Goal: Task Accomplishment & Management: Manage account settings

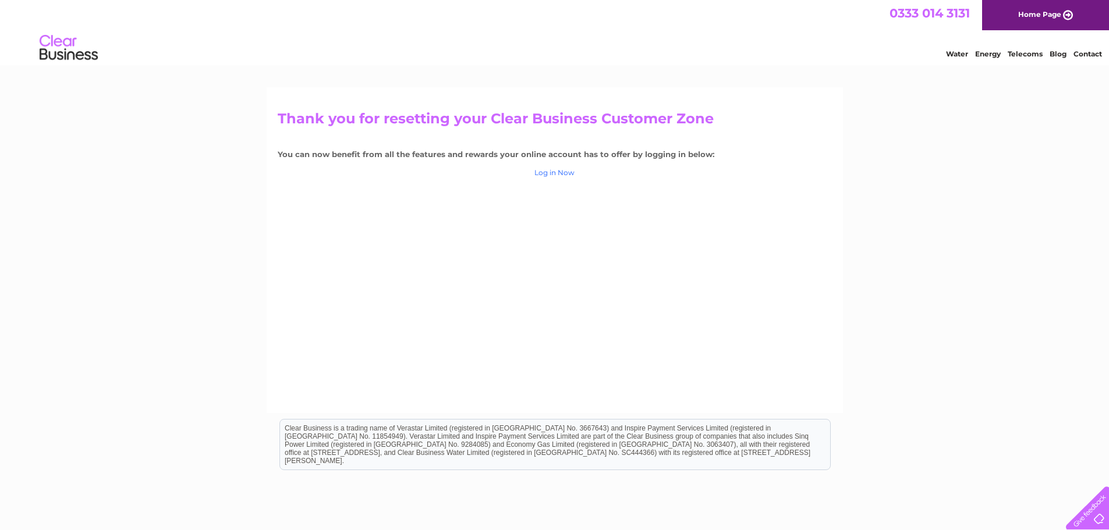
click at [558, 171] on link "Log in Now" at bounding box center [554, 172] width 40 height 9
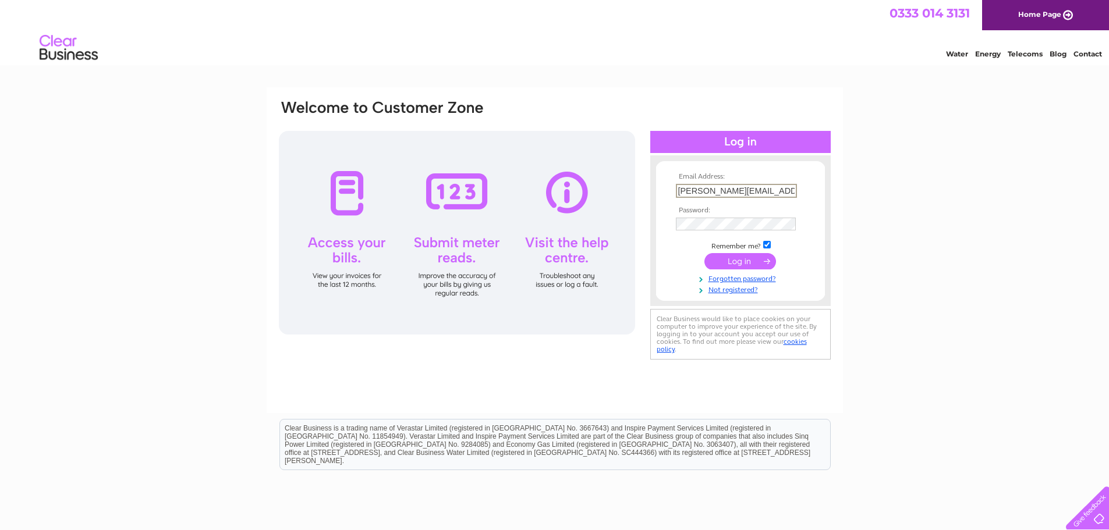
click at [747, 191] on input "karl@thechairgroup.co.uk" at bounding box center [736, 191] width 121 height 14
type input "karl@thechairpeople.co.uk"
click at [651, 226] on div "Email Address: karl@thechairpeople.co.uk Password:" at bounding box center [740, 230] width 180 height 127
click at [712, 260] on input "submit" at bounding box center [740, 261] width 72 height 16
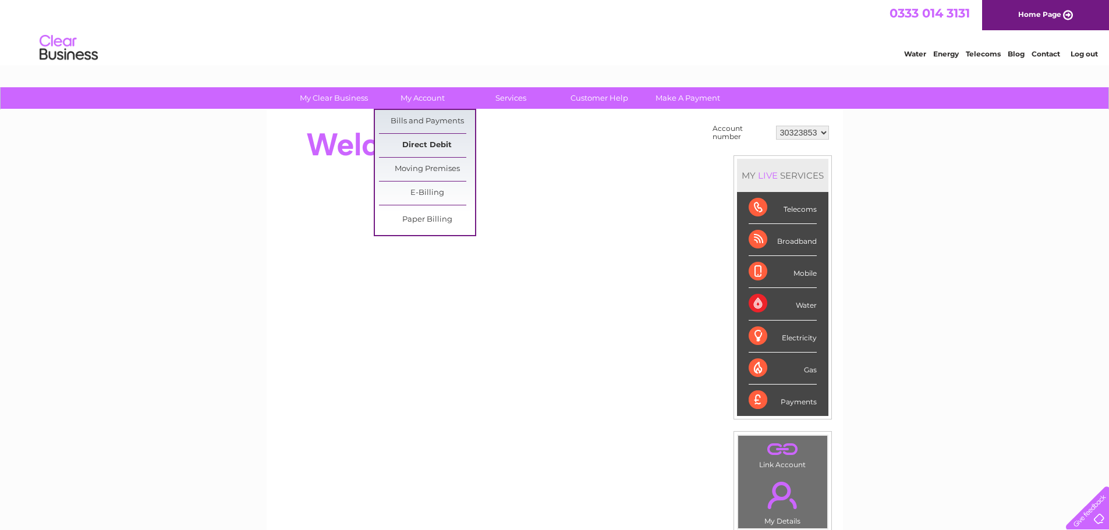
click at [444, 147] on link "Direct Debit" at bounding box center [427, 145] width 96 height 23
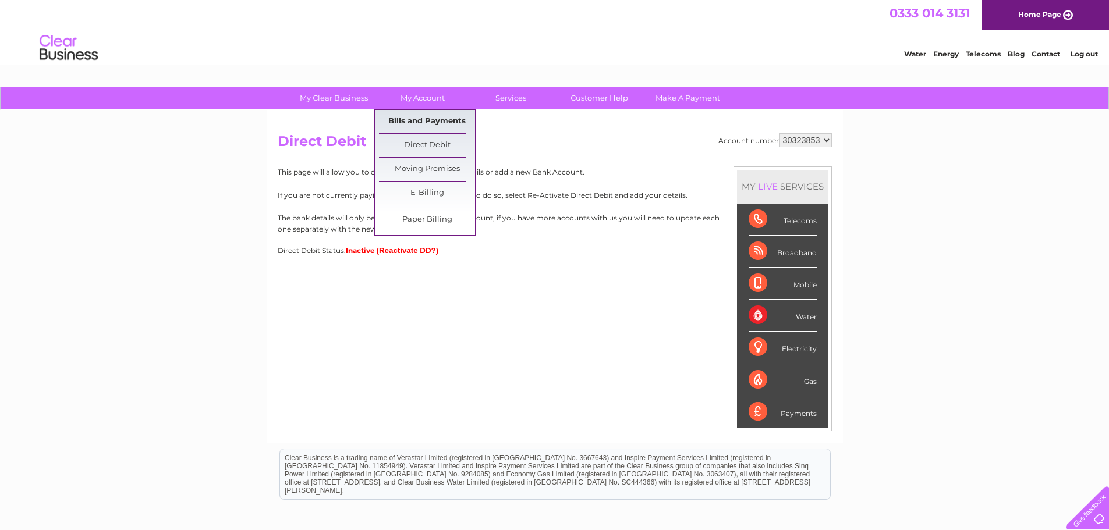
click at [448, 120] on link "Bills and Payments" at bounding box center [427, 121] width 96 height 23
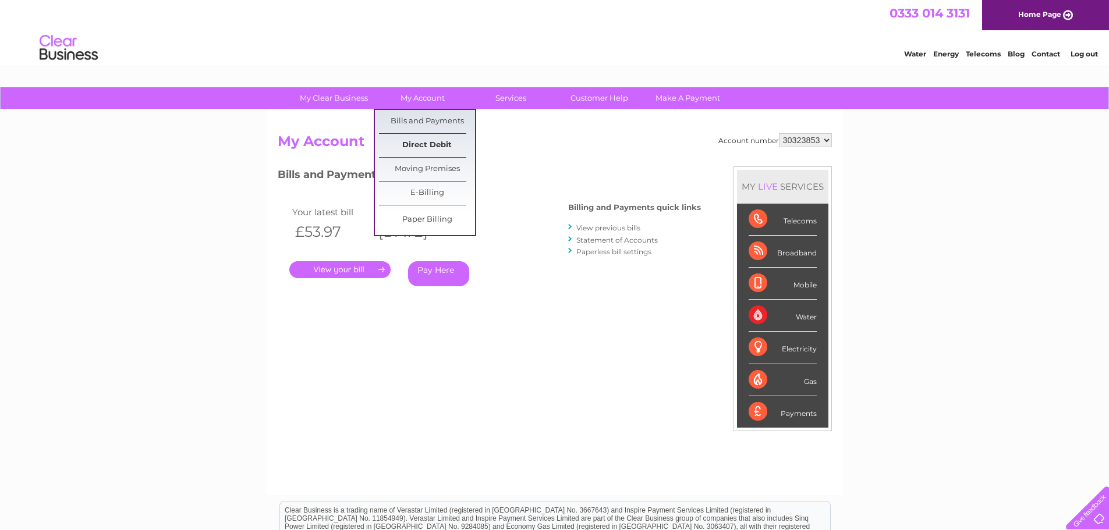
click at [428, 143] on link "Direct Debit" at bounding box center [427, 145] width 96 height 23
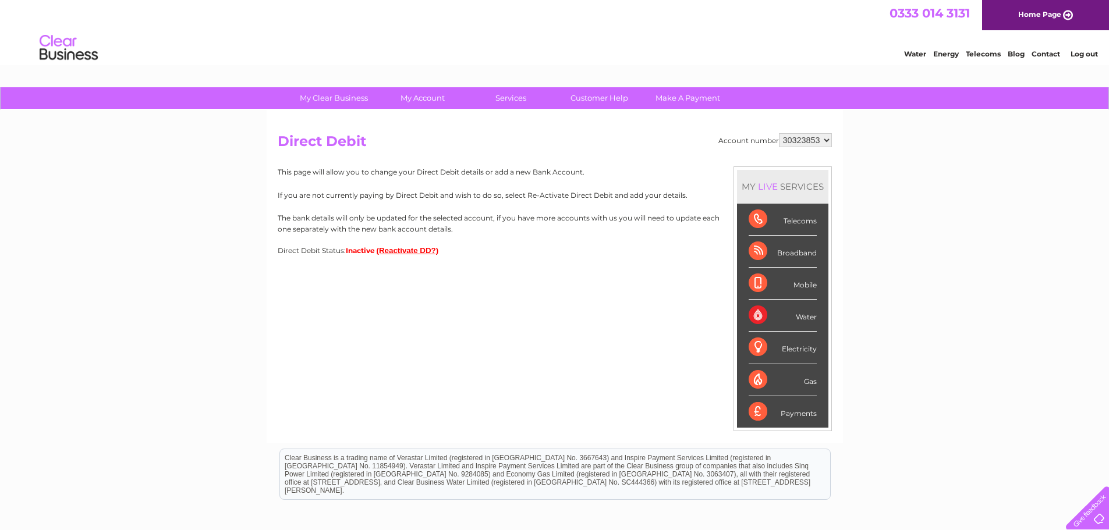
click at [403, 249] on button "(Reactivate DD?)" at bounding box center [408, 250] width 62 height 9
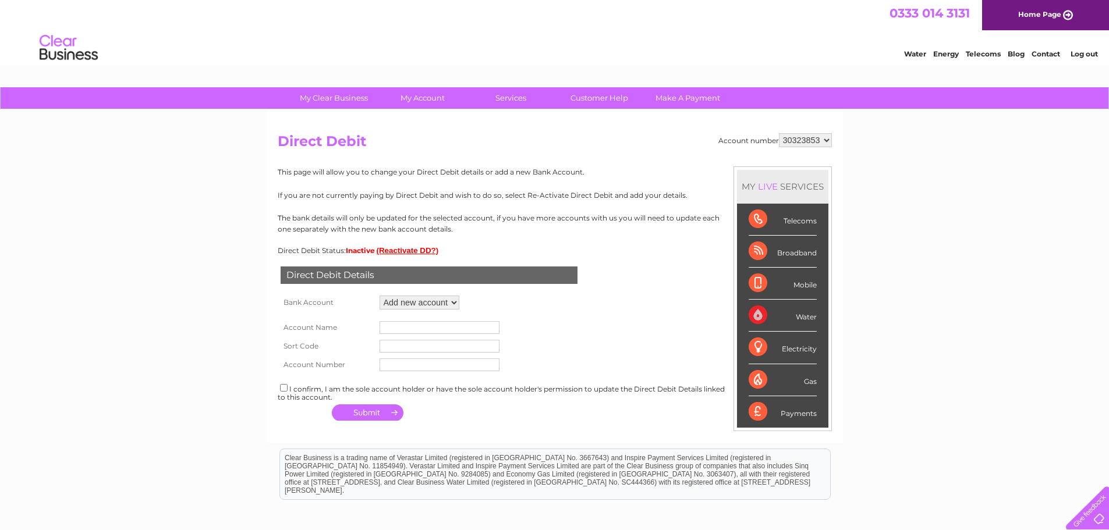
click at [450, 304] on select "Add new account" at bounding box center [419, 303] width 80 height 14
click at [426, 326] on input "text" at bounding box center [439, 327] width 120 height 13
type input "a"
type input "Apley Interiors Ltd"
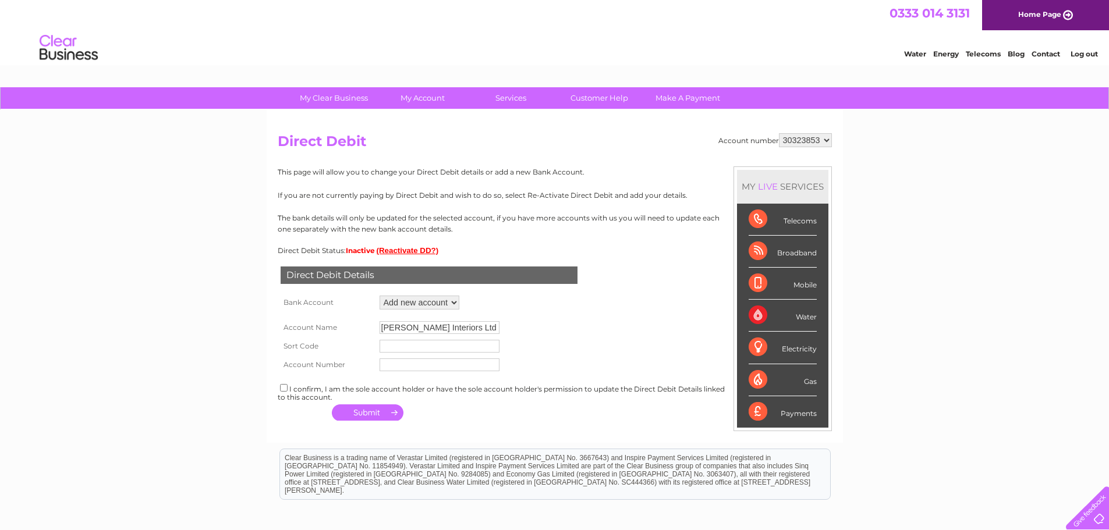
click at [433, 346] on input "text" at bounding box center [439, 346] width 120 height 13
click at [818, 139] on select "30323853" at bounding box center [805, 140] width 53 height 14
click at [1089, 50] on link "Log out" at bounding box center [1083, 53] width 27 height 9
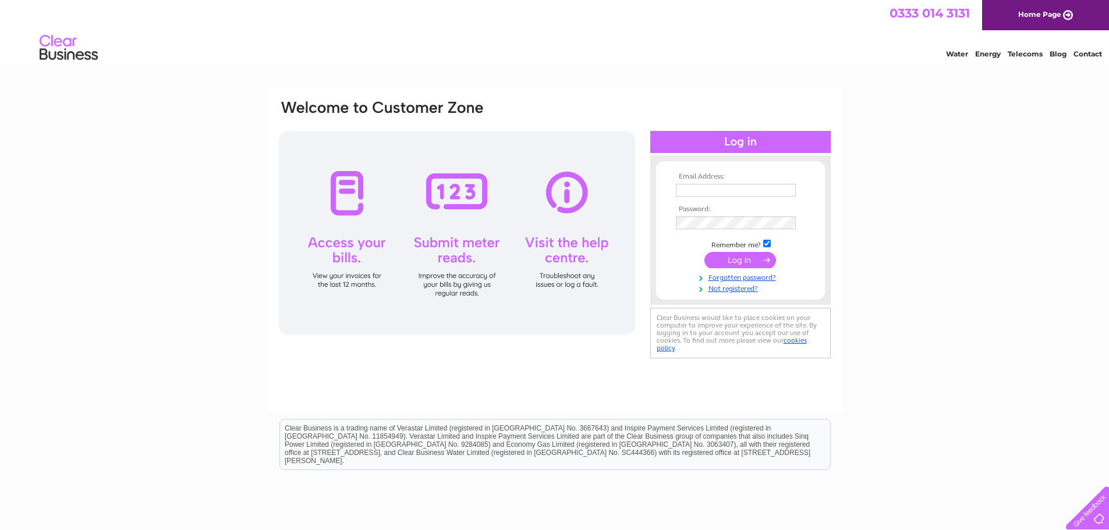
type input "karl@thechairgroup.co.uk"
click at [745, 263] on input "submit" at bounding box center [740, 260] width 72 height 16
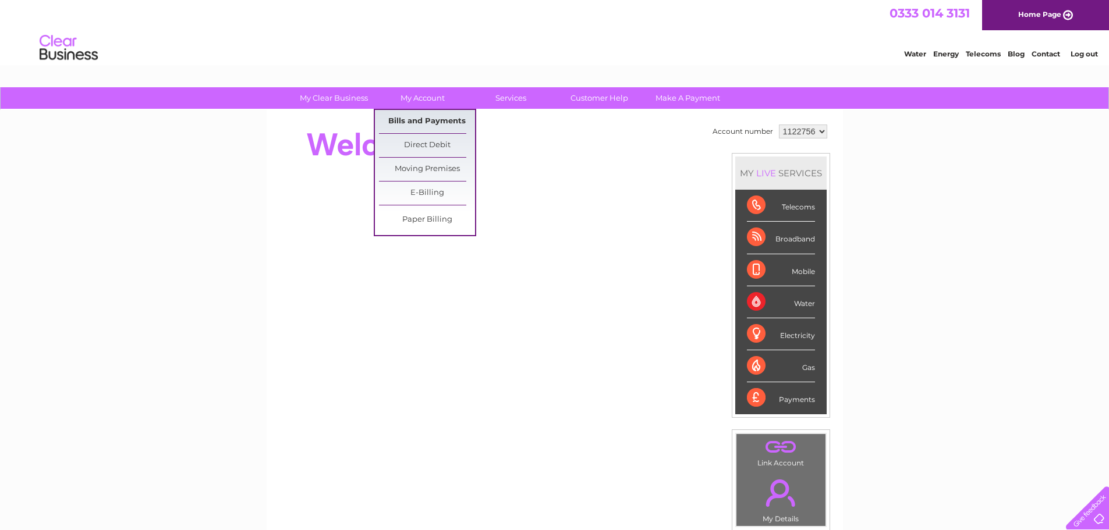
click at [428, 116] on link "Bills and Payments" at bounding box center [427, 121] width 96 height 23
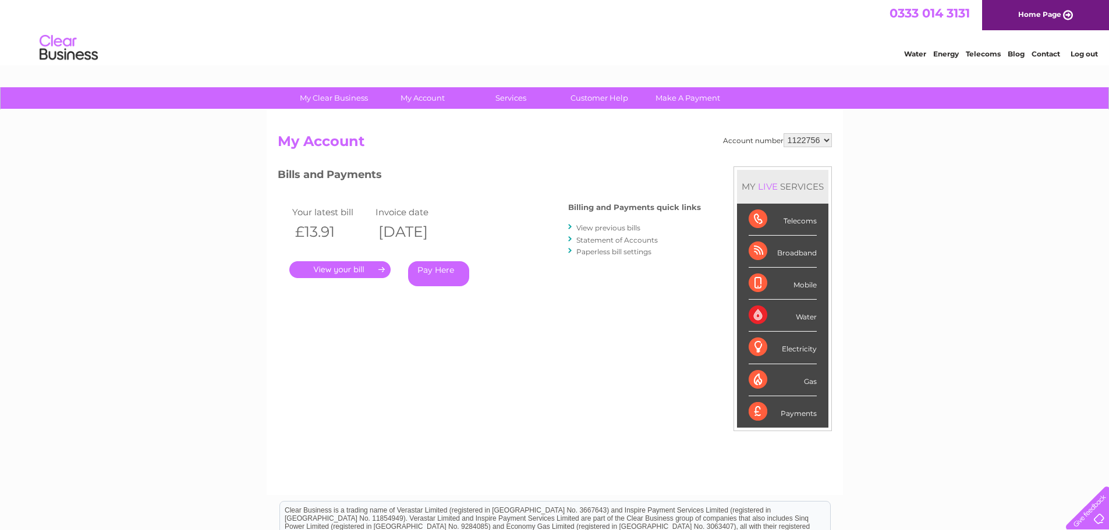
click at [363, 276] on link "." at bounding box center [339, 269] width 101 height 17
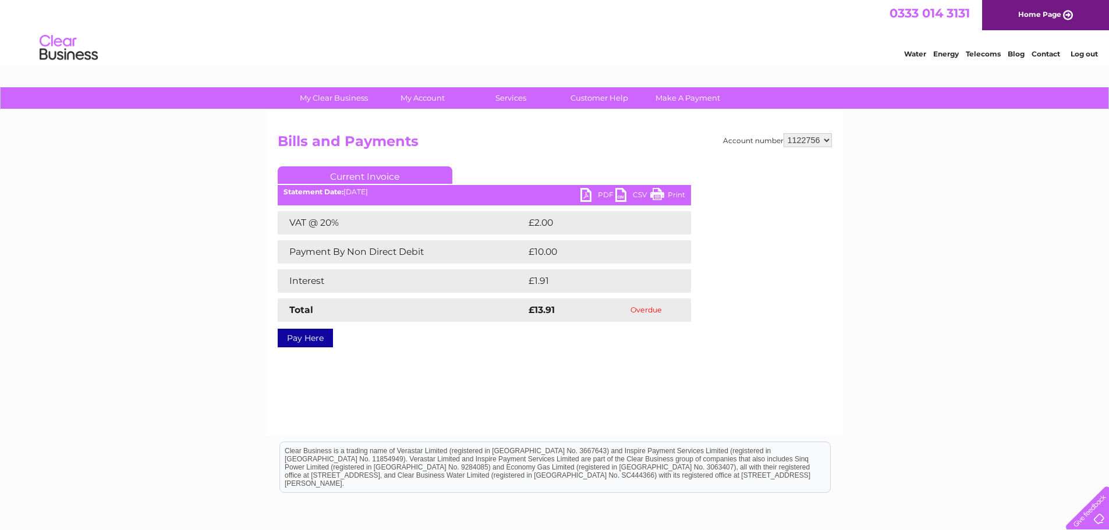
click at [598, 196] on link "PDF" at bounding box center [597, 196] width 35 height 17
click at [1084, 56] on link "Log out" at bounding box center [1083, 53] width 27 height 9
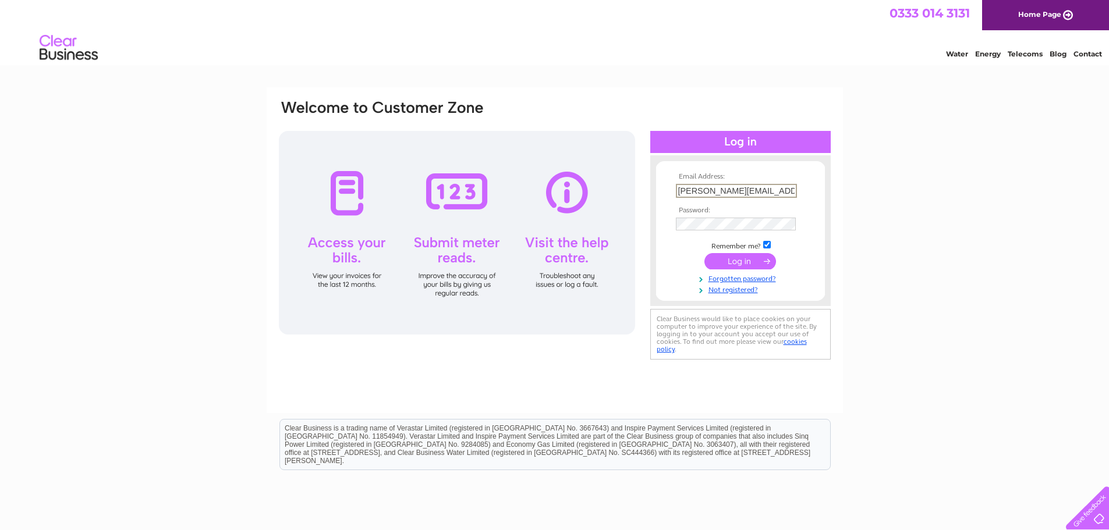
click at [748, 190] on input "karl@thechairgroup.co.uk" at bounding box center [736, 191] width 121 height 14
type input "karl@thechairpeople.co.uk"
click at [752, 261] on input "submit" at bounding box center [740, 260] width 72 height 16
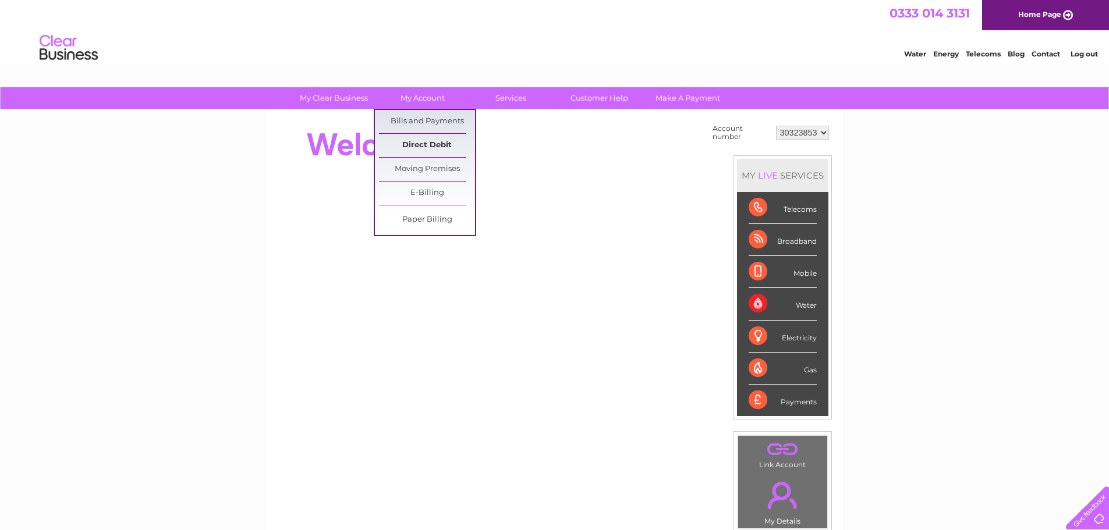
click at [441, 145] on link "Direct Debit" at bounding box center [427, 145] width 96 height 23
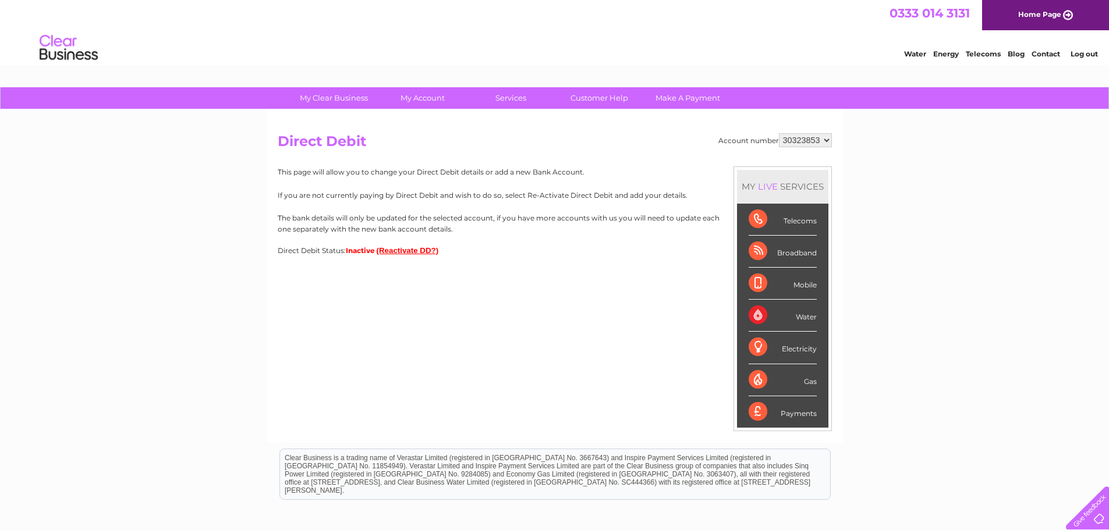
click at [397, 245] on div "This page will allow you to change your Direct Debit details or add a new Bank …" at bounding box center [555, 210] width 554 height 88
click at [398, 247] on button "(Reactivate DD?)" at bounding box center [408, 250] width 62 height 9
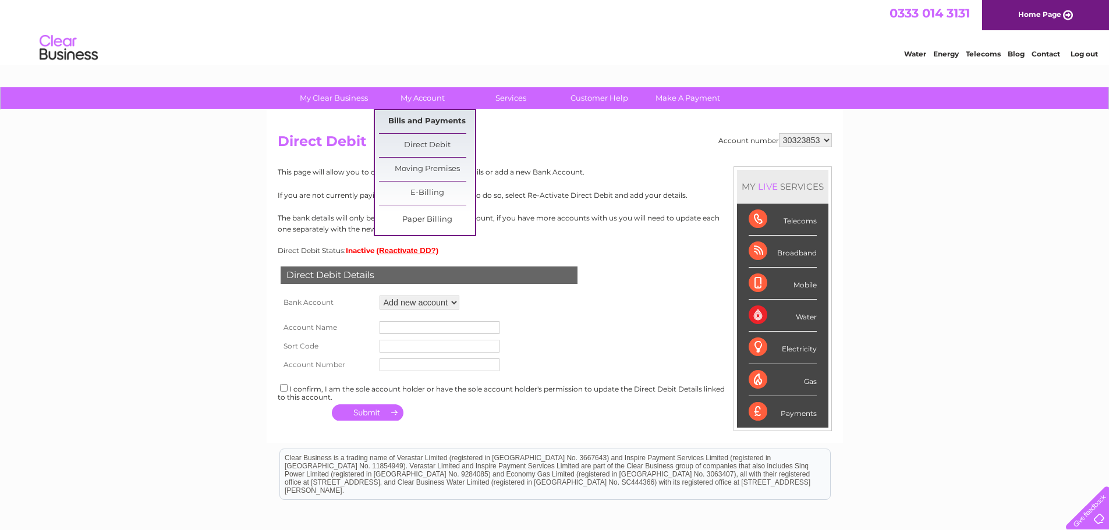
click at [441, 119] on link "Bills and Payments" at bounding box center [427, 121] width 96 height 23
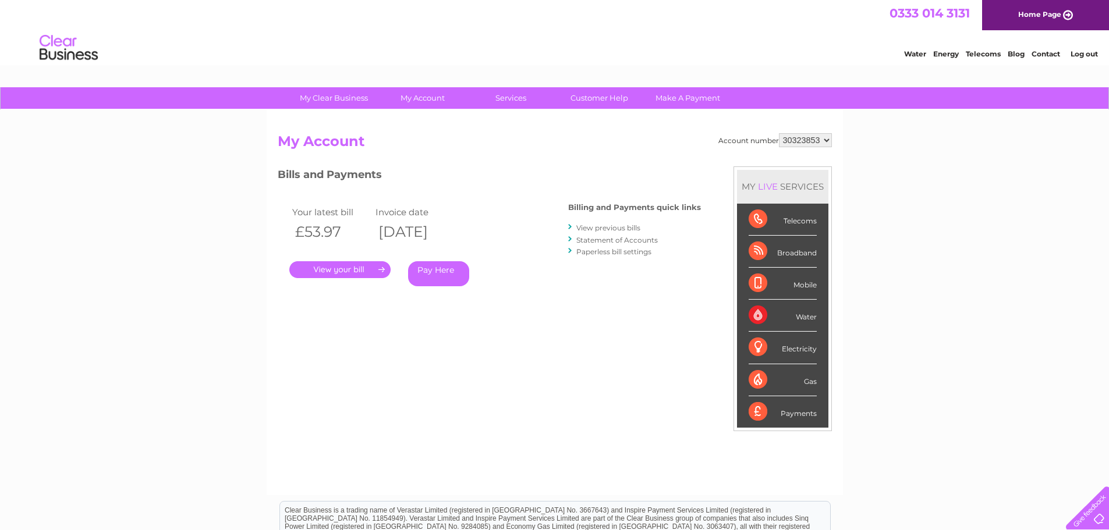
click at [357, 267] on link "." at bounding box center [339, 269] width 101 height 17
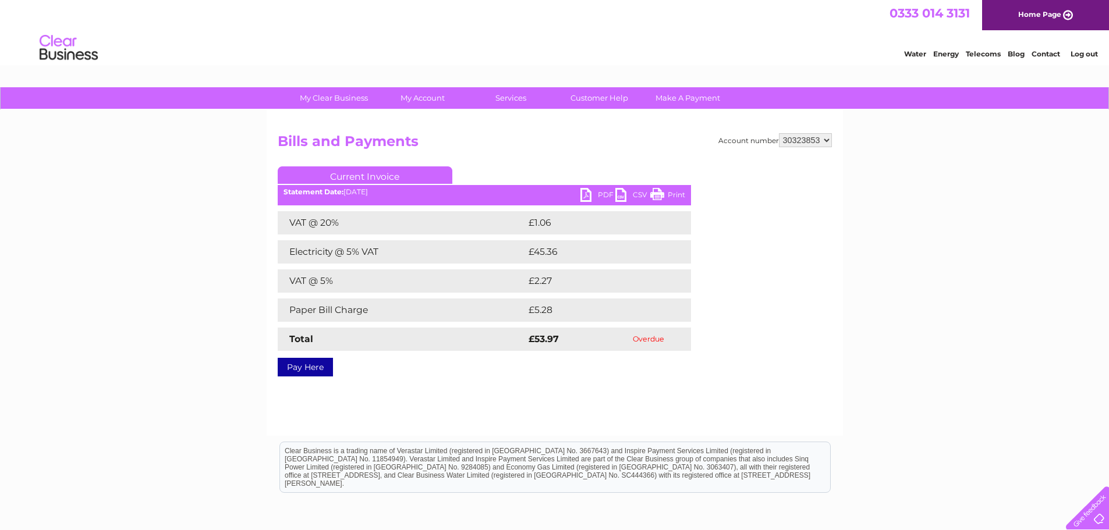
click at [605, 196] on link "PDF" at bounding box center [597, 196] width 35 height 17
click at [312, 369] on link "Pay Here" at bounding box center [305, 367] width 55 height 19
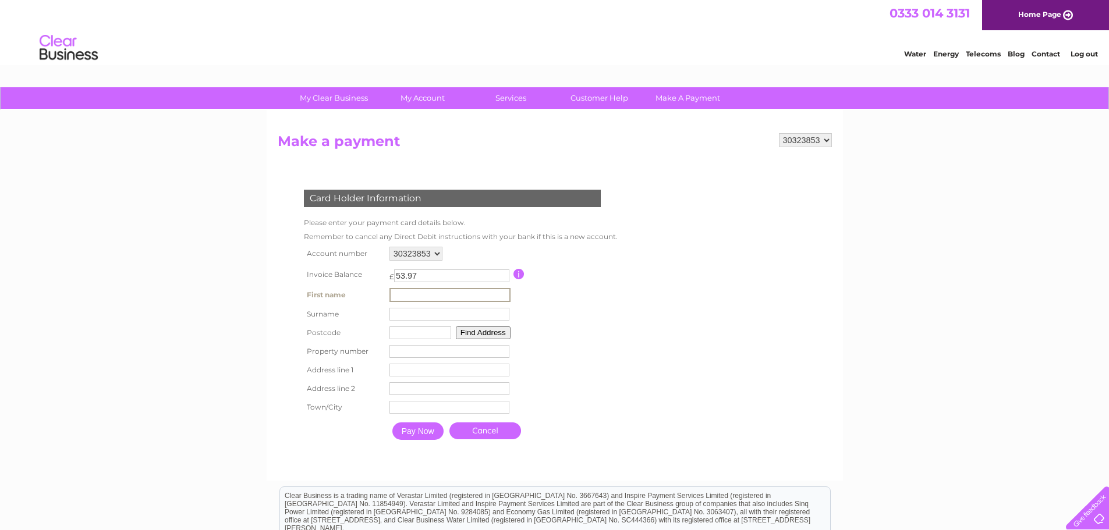
click at [466, 295] on input "text" at bounding box center [449, 295] width 121 height 14
type input "Karl"
click at [462, 314] on input "text" at bounding box center [449, 314] width 120 height 13
type input "Owen"
click at [445, 329] on input "text" at bounding box center [420, 332] width 62 height 13
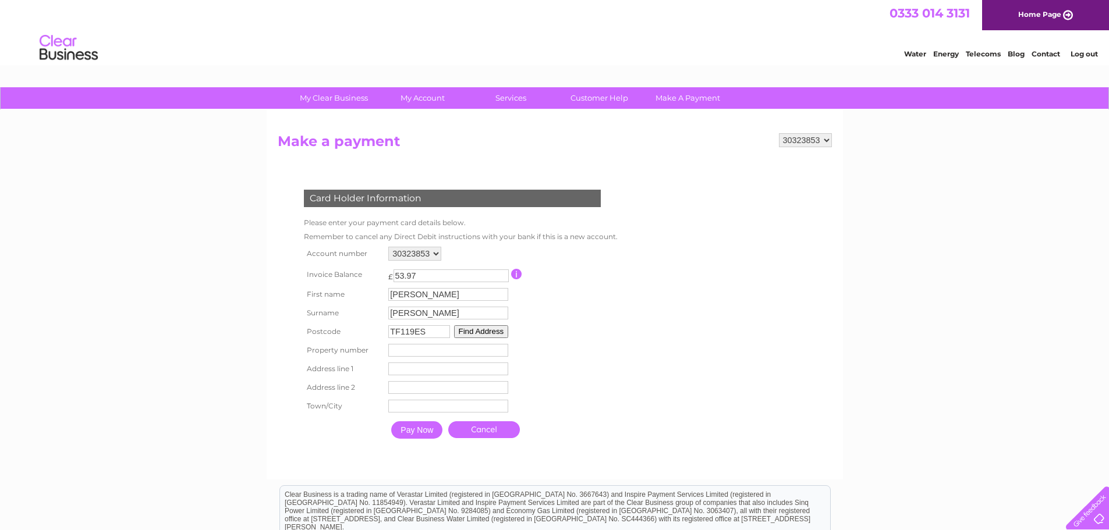
click at [481, 335] on button "Find Address" at bounding box center [481, 331] width 55 height 13
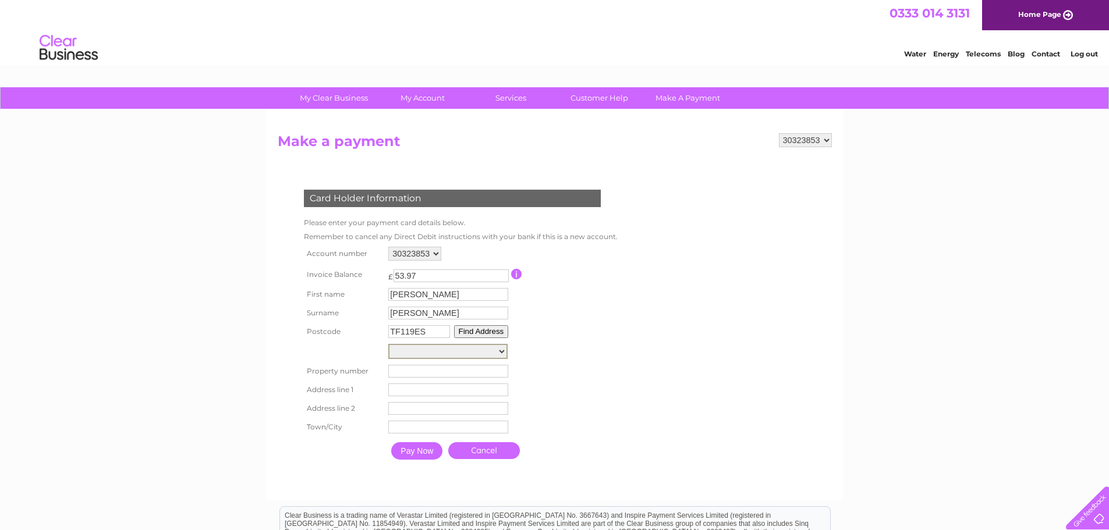
click at [502, 350] on select "Unit A, Cotsbrook Farm Unit B, Cotsbrook Farm Unit C, Cotsbrook Farm Workshop, …" at bounding box center [447, 351] width 119 height 15
click at [108, 277] on div "My Clear Business Login Details My Details My Preferences Link Account My Accou…" at bounding box center [554, 393] width 1109 height 612
drag, startPoint x: 432, startPoint y: 331, endPoint x: 386, endPoint y: 329, distance: 46.0
click at [386, 329] on td "TF119ES Find Address" at bounding box center [448, 331] width 126 height 19
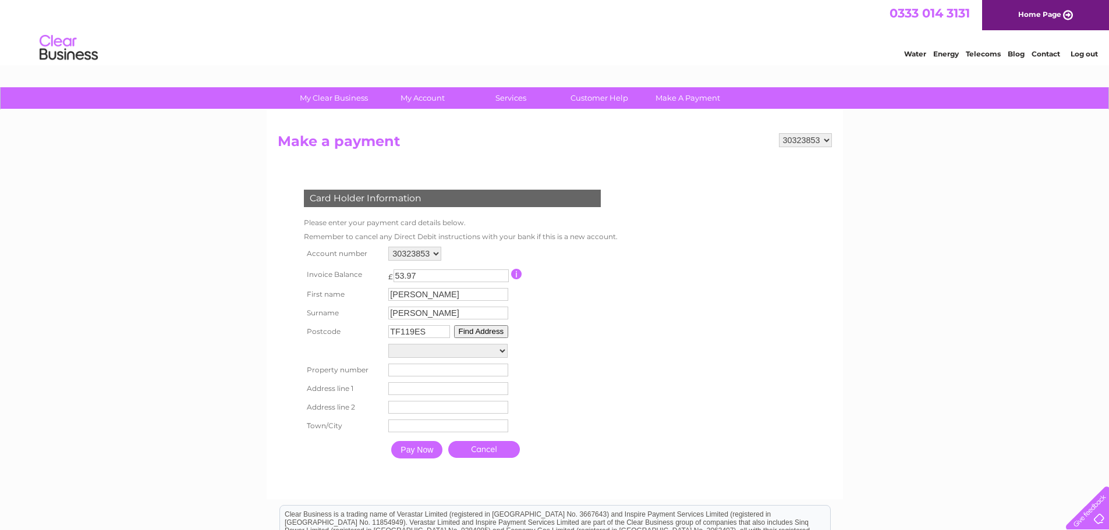
click at [431, 332] on input "TF119ES" at bounding box center [419, 331] width 62 height 13
type input "T"
type input "wv156bw"
click at [462, 334] on button "Find Address" at bounding box center [481, 331] width 55 height 13
click at [499, 350] on select "Street Record, A442 Kidderminster Road Roundabout Tree View, A458 From Wenlock …" at bounding box center [447, 351] width 119 height 14
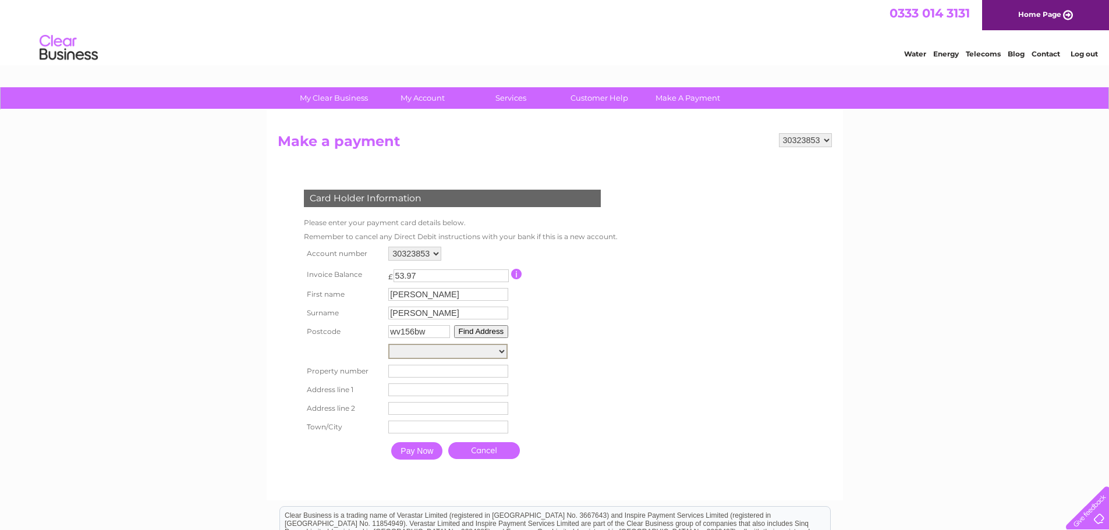
select select "13,Kidderminster Road,,Bridgnorth"
click at [388, 344] on select "Street Record, A442 Kidderminster Road Roundabout Tree View, A458 From Wenlock …" at bounding box center [447, 351] width 119 height 15
type input "13"
type input "Kidderminster Road"
type input "Bridgnorth"
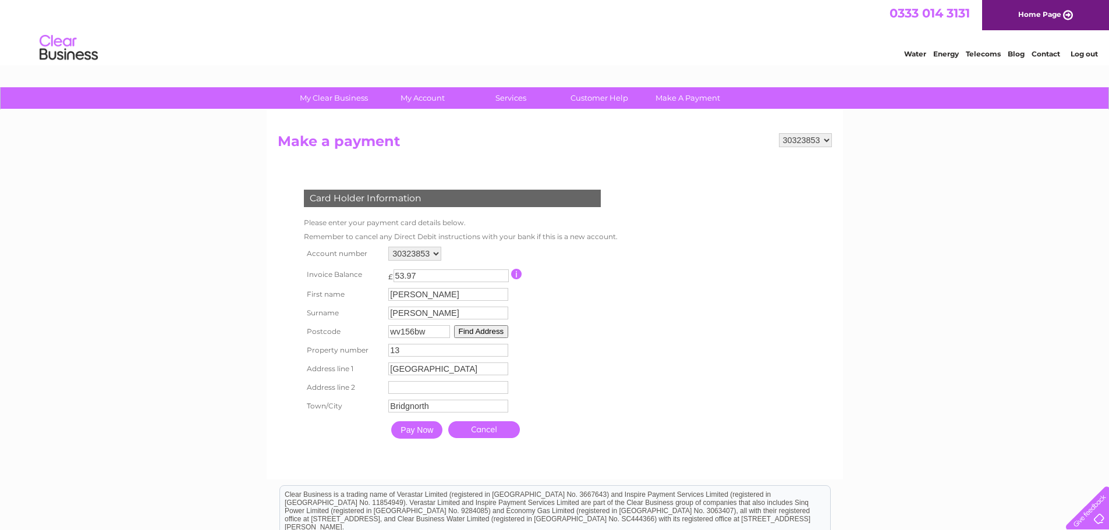
click at [423, 431] on input "Pay Now" at bounding box center [416, 429] width 51 height 17
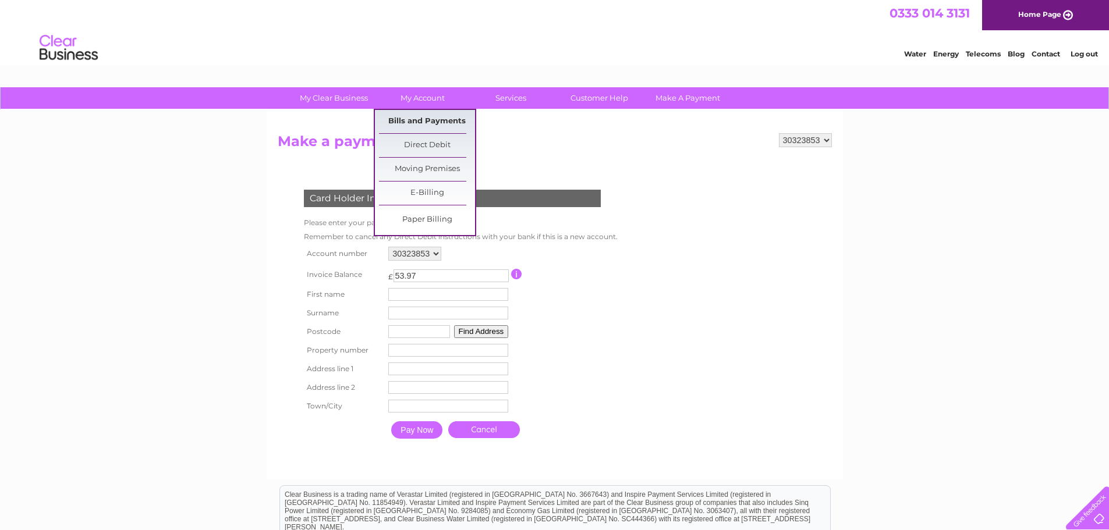
click at [425, 118] on link "Bills and Payments" at bounding box center [427, 121] width 96 height 23
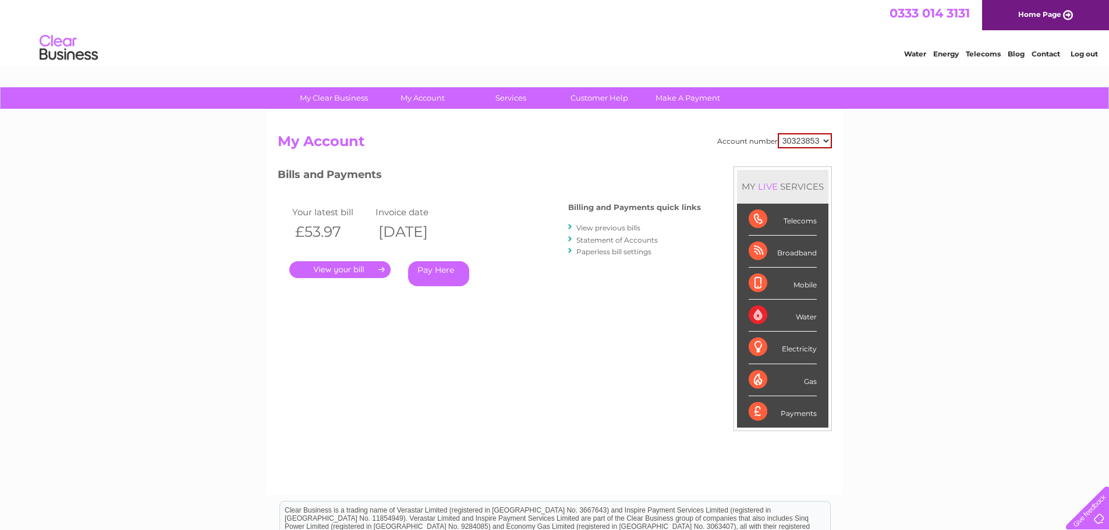
click at [366, 271] on link "." at bounding box center [339, 269] width 101 height 17
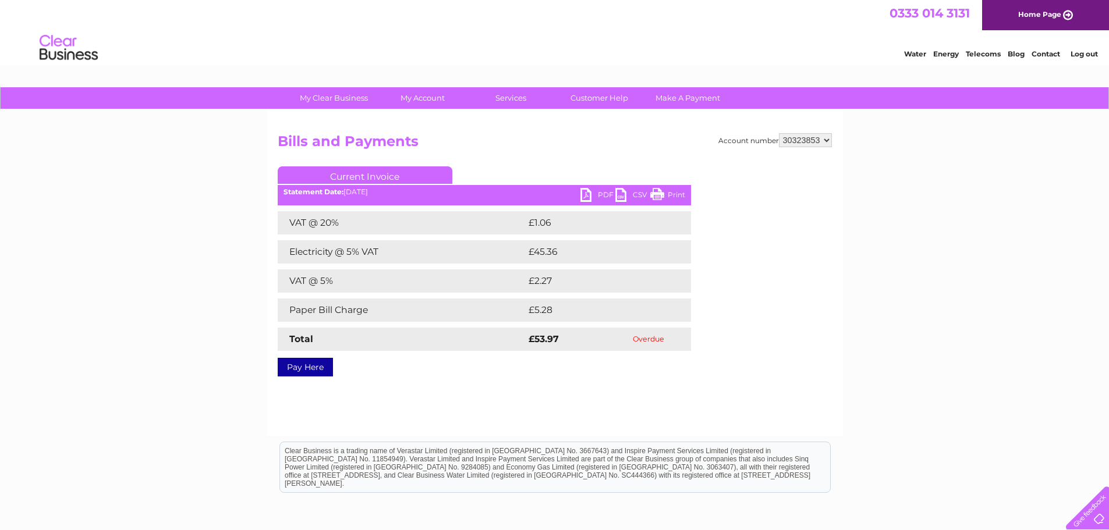
click at [596, 193] on link "PDF" at bounding box center [597, 196] width 35 height 17
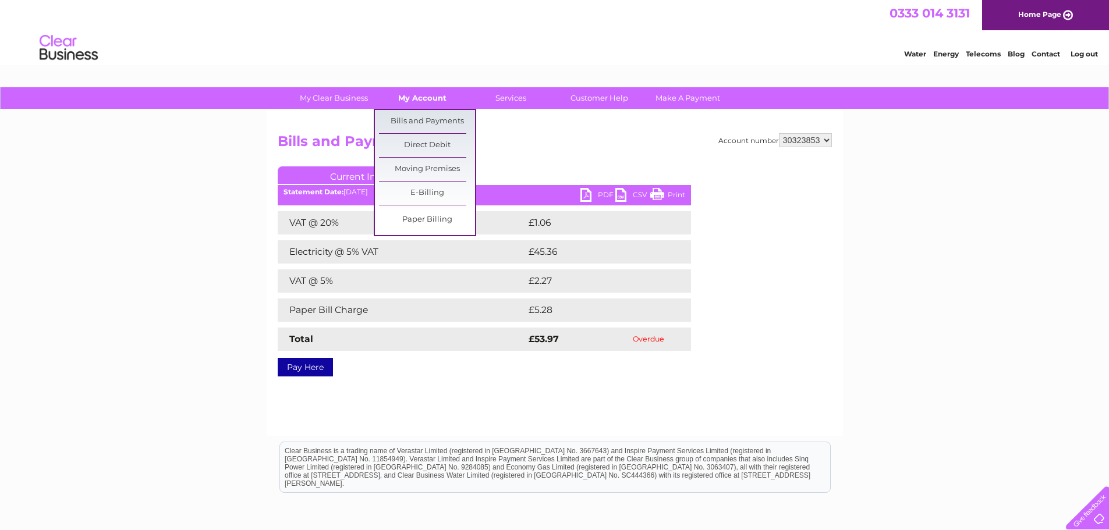
click at [428, 101] on link "My Account" at bounding box center [422, 98] width 96 height 22
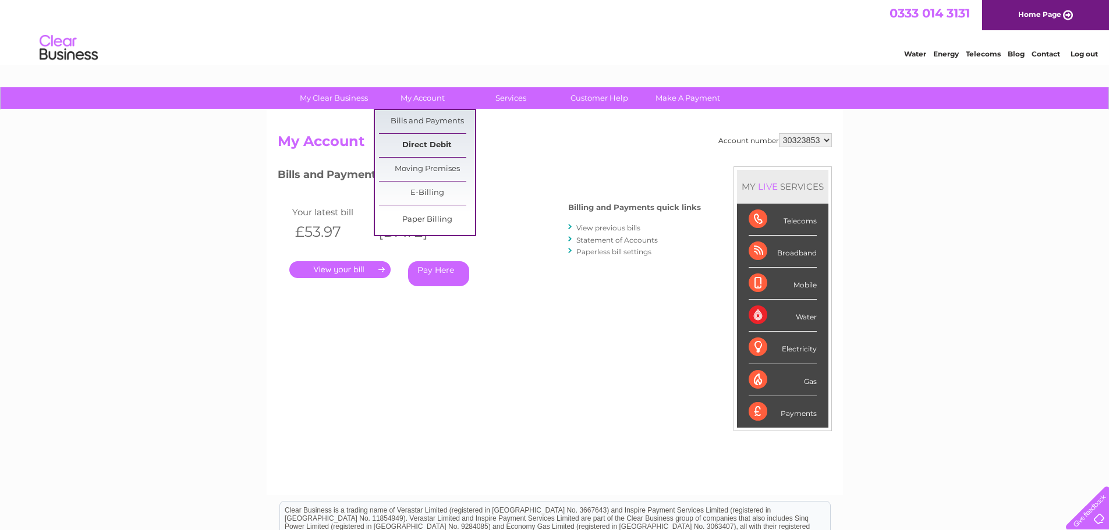
click at [428, 140] on link "Direct Debit" at bounding box center [427, 145] width 96 height 23
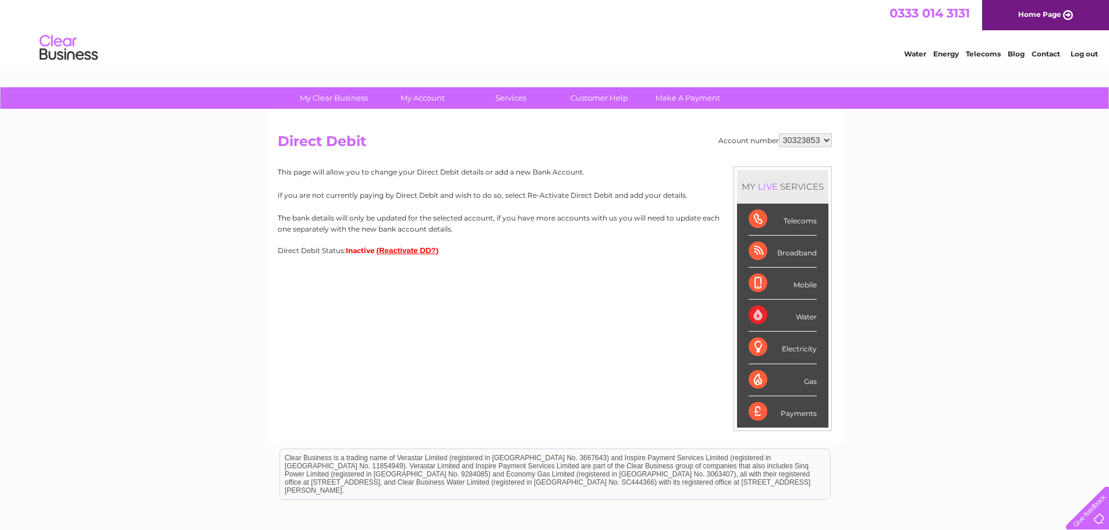
click at [398, 250] on button "(Reactivate DD?)" at bounding box center [408, 250] width 62 height 9
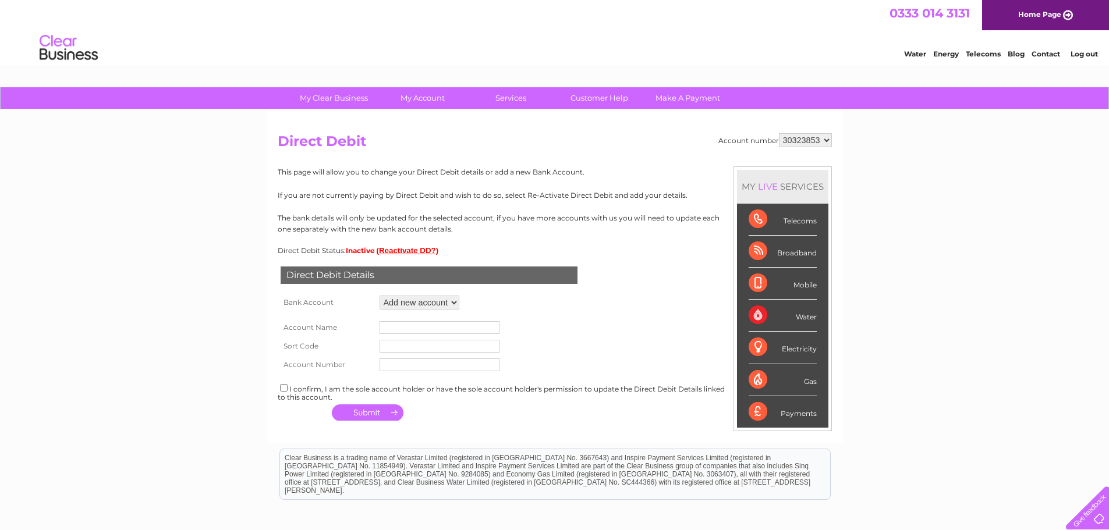
click at [450, 301] on select "Add new account" at bounding box center [419, 303] width 80 height 14
click at [447, 329] on input "text" at bounding box center [439, 327] width 120 height 13
type input "Apley Interiors Ltd"
click at [419, 365] on input "text" at bounding box center [439, 365] width 120 height 13
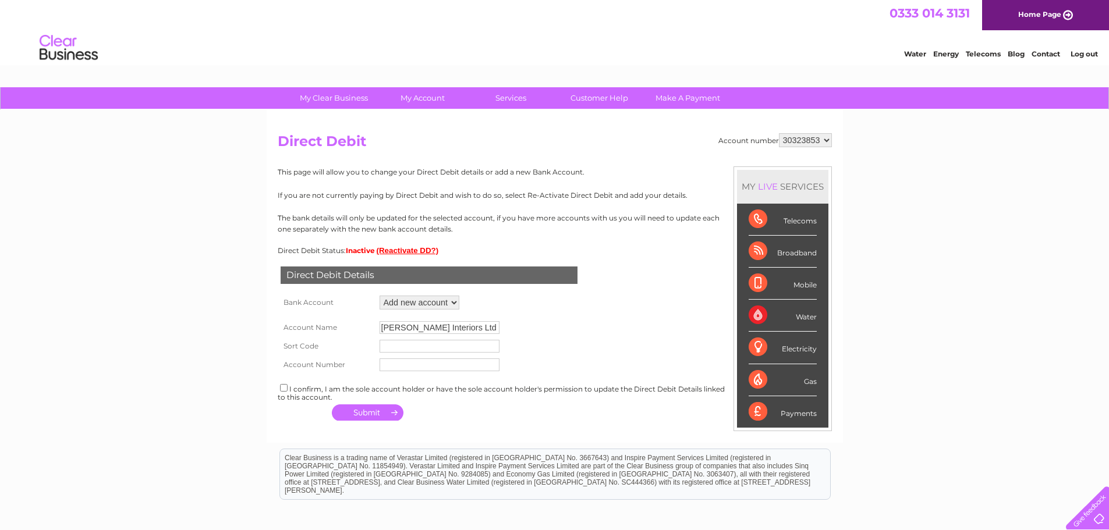
paste input "33258481"
type input "33258481"
click at [389, 347] on input "text" at bounding box center [439, 346] width 120 height 13
paste input "04-29-09"
type input "04-29-09"
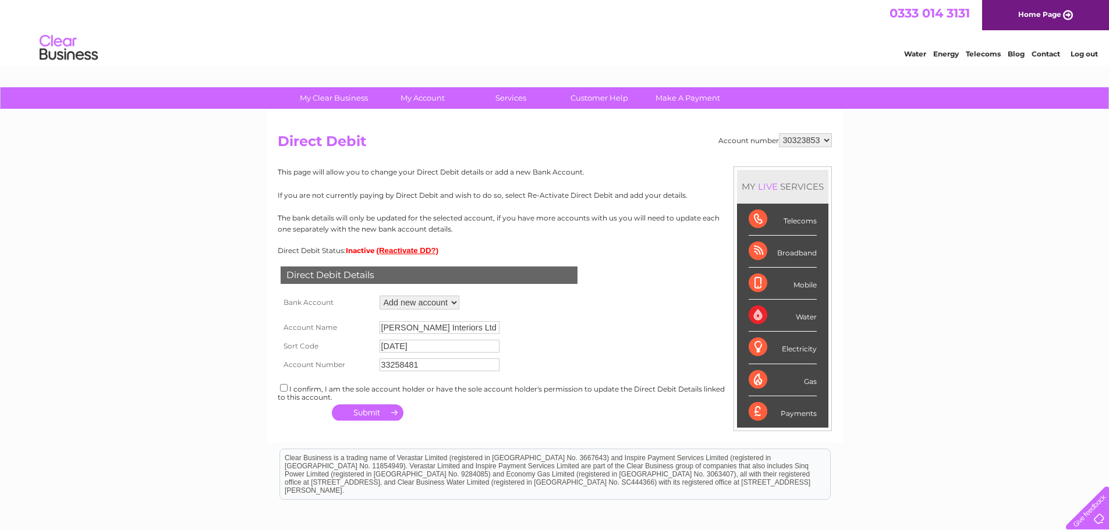
click at [285, 388] on input "checkbox" at bounding box center [284, 388] width 8 height 8
checkbox input "true"
click at [389, 412] on button "button" at bounding box center [368, 412] width 72 height 16
